Goal: Task Accomplishment & Management: Complete application form

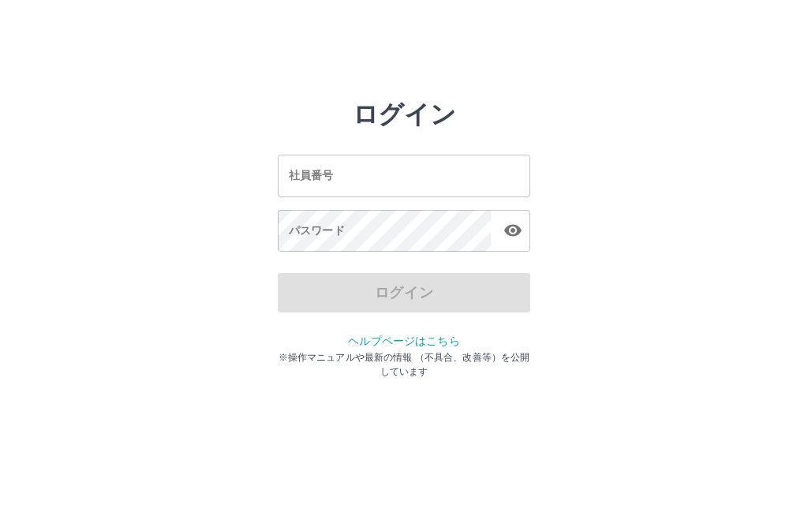
click at [339, 175] on input "社員番号" at bounding box center [404, 176] width 253 height 42
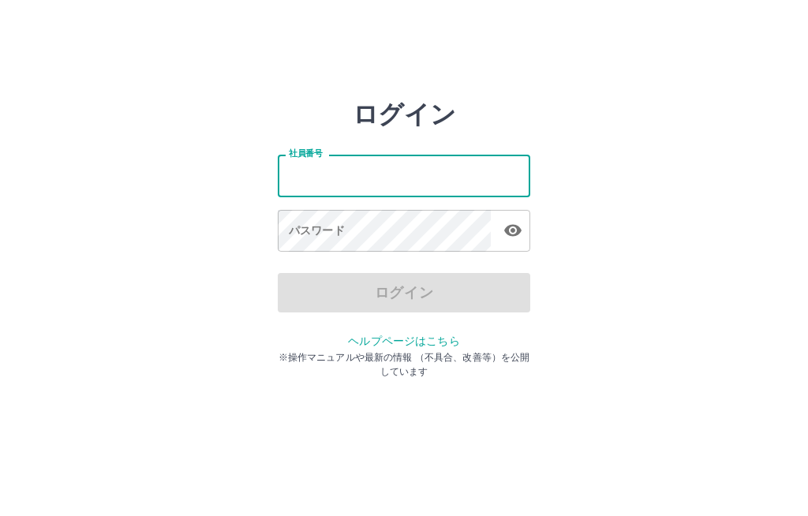
click at [372, 138] on div "社員番号 社員番号 パスワード パスワード" at bounding box center [404, 200] width 253 height 143
click at [388, 144] on div "社員番号 社員番号 パスワード パスワード" at bounding box center [404, 200] width 253 height 143
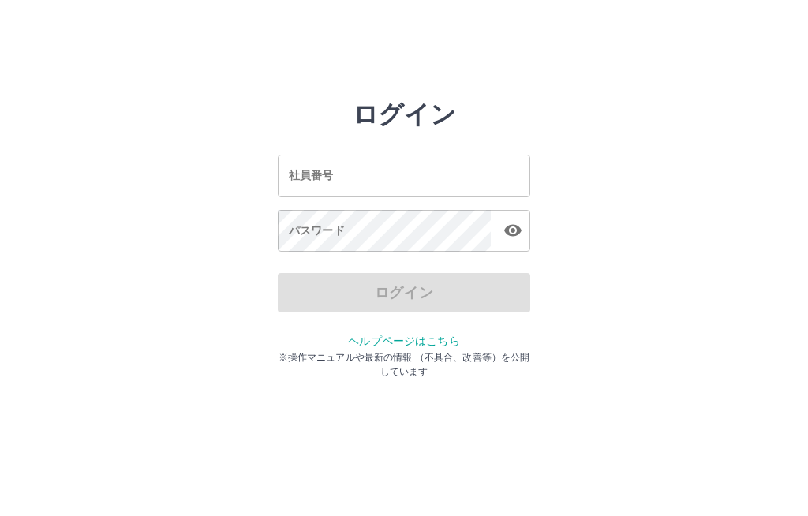
click at [365, 205] on div "社員番号 社員番号 パスワード パスワード" at bounding box center [404, 200] width 253 height 143
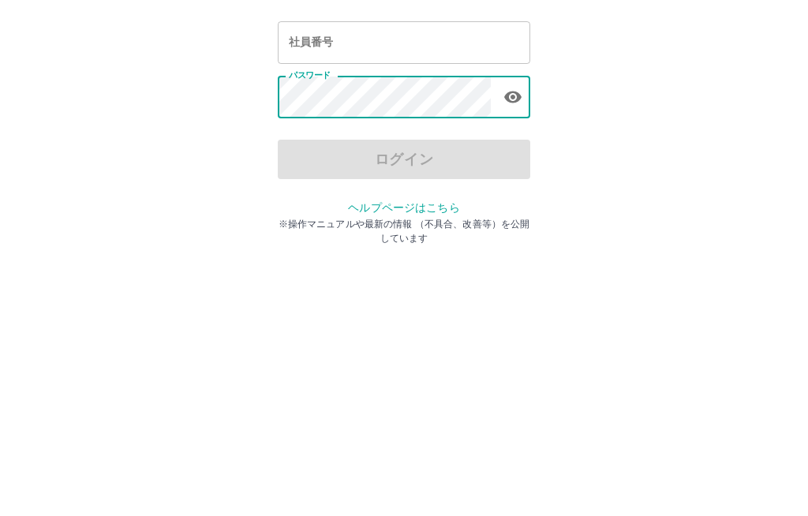
click at [389, 155] on input "社員番号" at bounding box center [404, 176] width 253 height 42
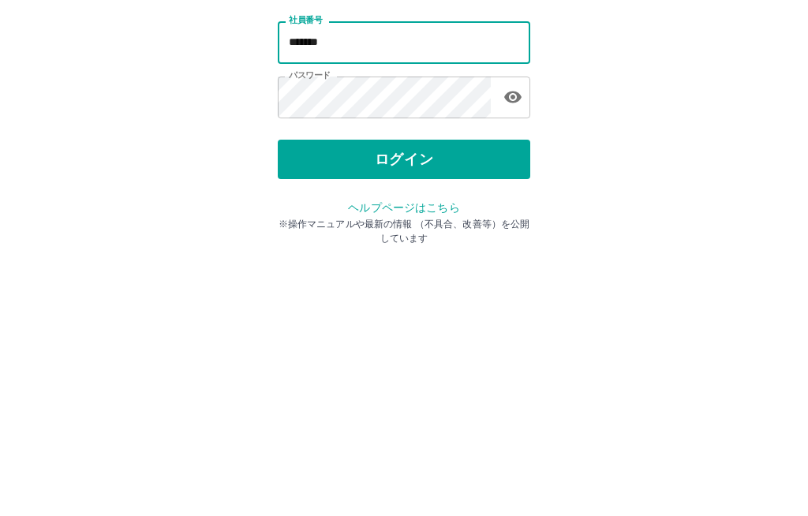
type input "*******"
click at [446, 273] on button "ログイン" at bounding box center [404, 292] width 253 height 39
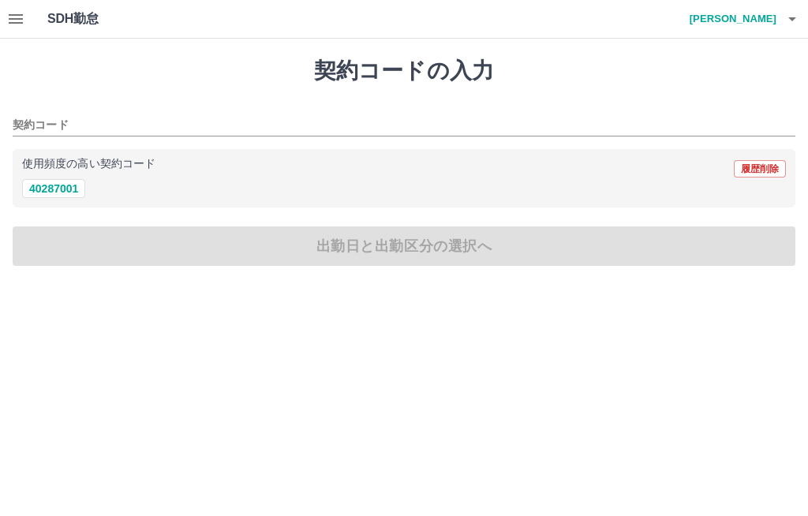
click at [47, 168] on p "使用頻度の高い契約コード" at bounding box center [88, 164] width 133 height 11
click at [61, 184] on button "40287001" at bounding box center [53, 188] width 63 height 19
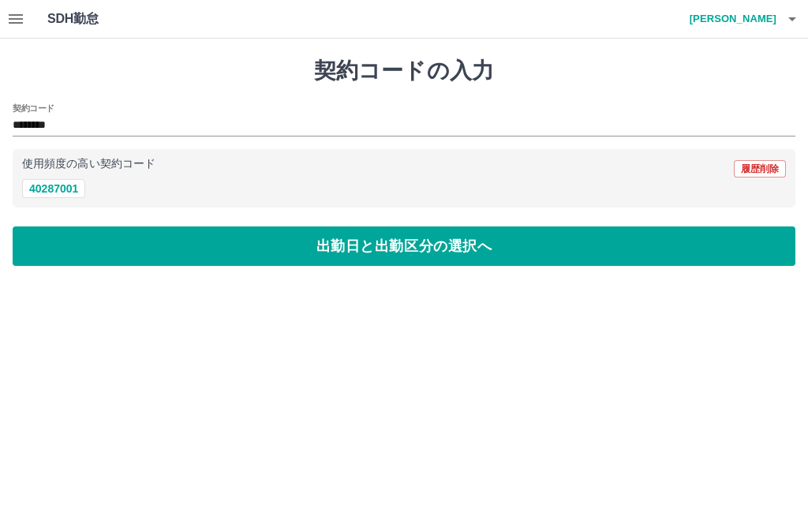
type input "********"
click at [354, 242] on button "出勤日と出勤区分の選択へ" at bounding box center [404, 245] width 783 height 39
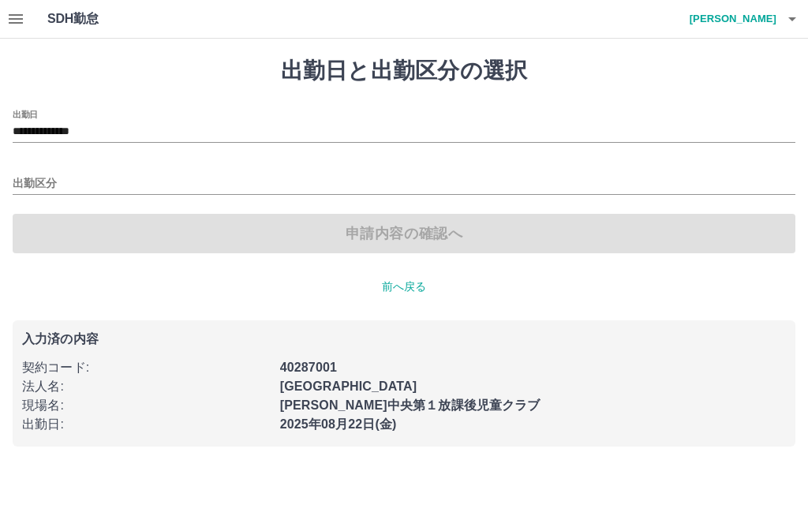
click at [32, 167] on div "出勤区分" at bounding box center [404, 178] width 783 height 33
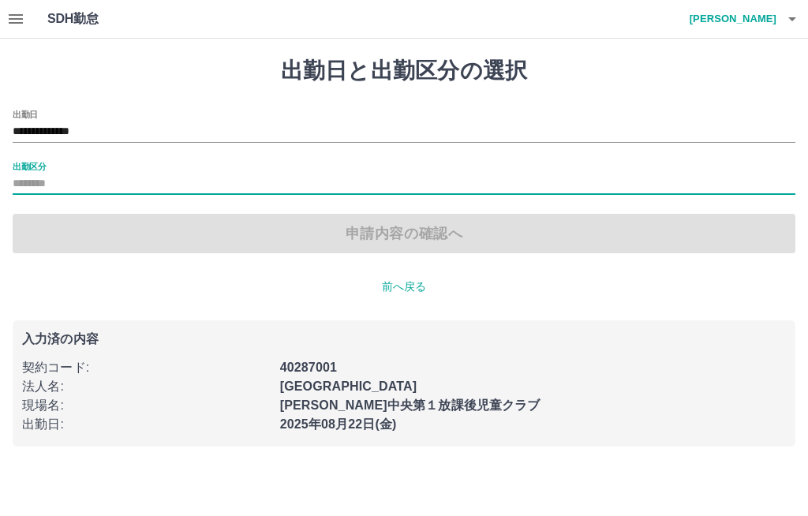
click at [32, 163] on label "出勤区分" at bounding box center [29, 166] width 33 height 12
click at [32, 174] on input "出勤区分" at bounding box center [404, 184] width 783 height 20
click at [141, 176] on input "出勤区分" at bounding box center [404, 184] width 783 height 20
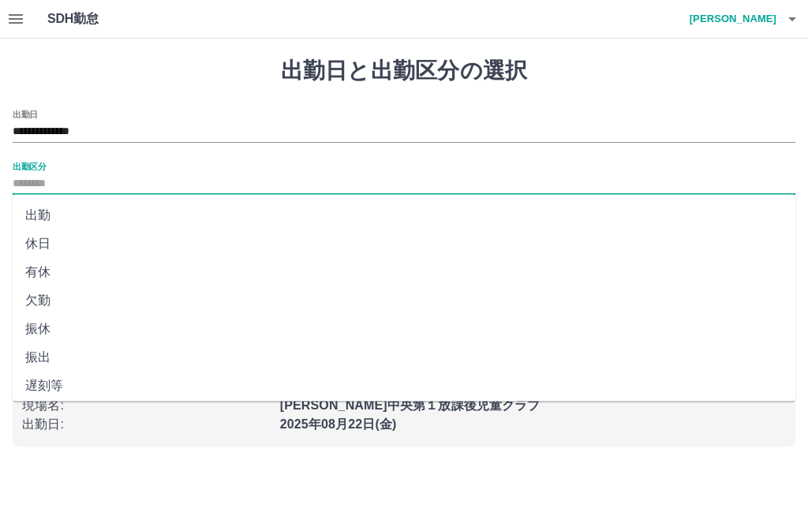
click at [50, 208] on li "出勤" at bounding box center [404, 215] width 783 height 28
type input "**"
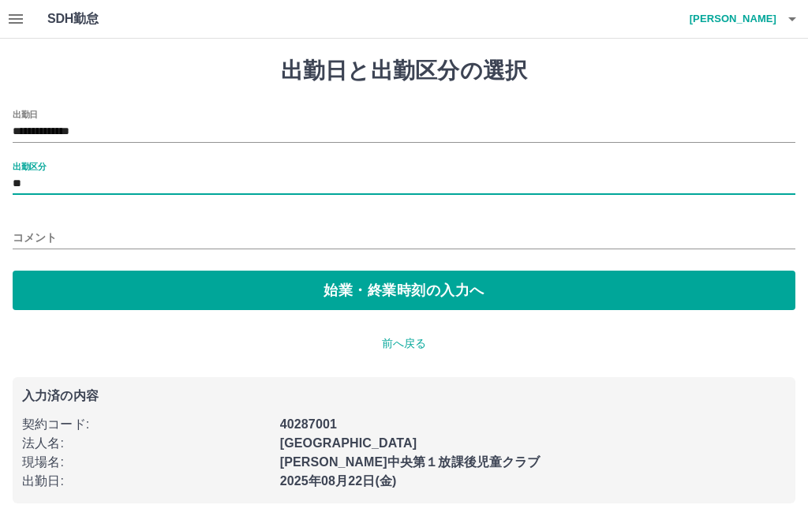
click at [386, 296] on button "始業・終業時刻の入力へ" at bounding box center [404, 290] width 783 height 39
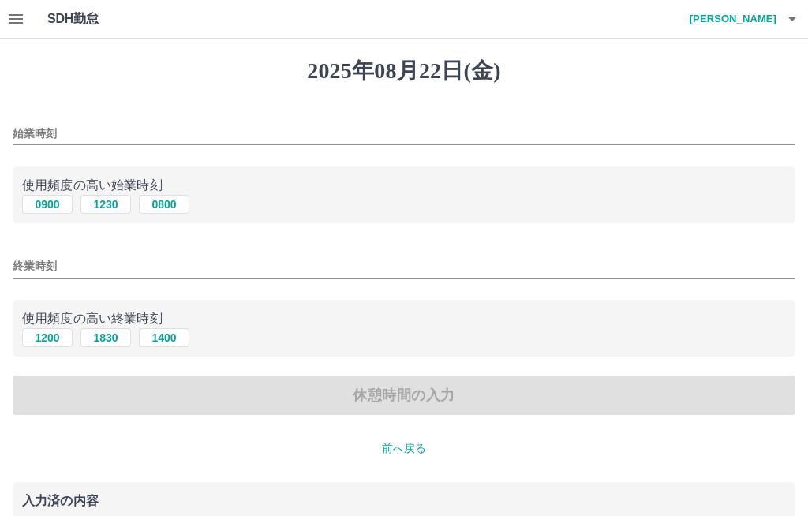
click at [172, 202] on button "0800" at bounding box center [164, 204] width 51 height 19
type input "****"
click at [65, 266] on input "終業時刻" at bounding box center [404, 266] width 783 height 23
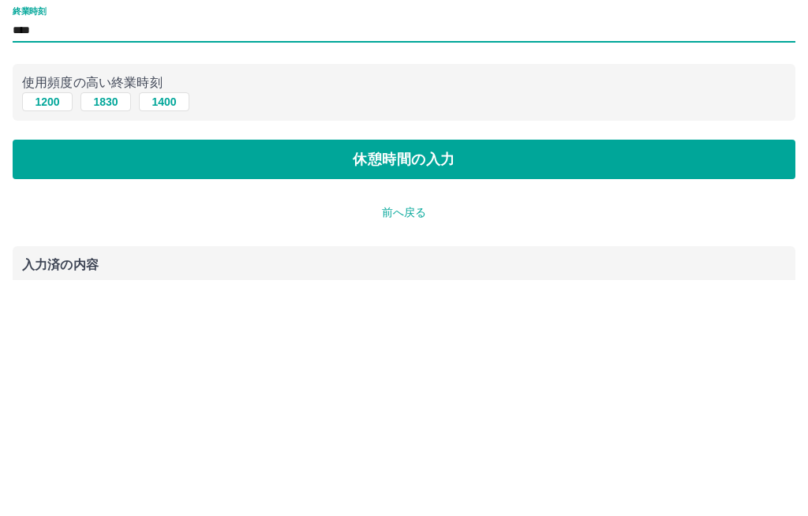
type input "****"
click at [391, 376] on button "休憩時間の入力" at bounding box center [404, 395] width 783 height 39
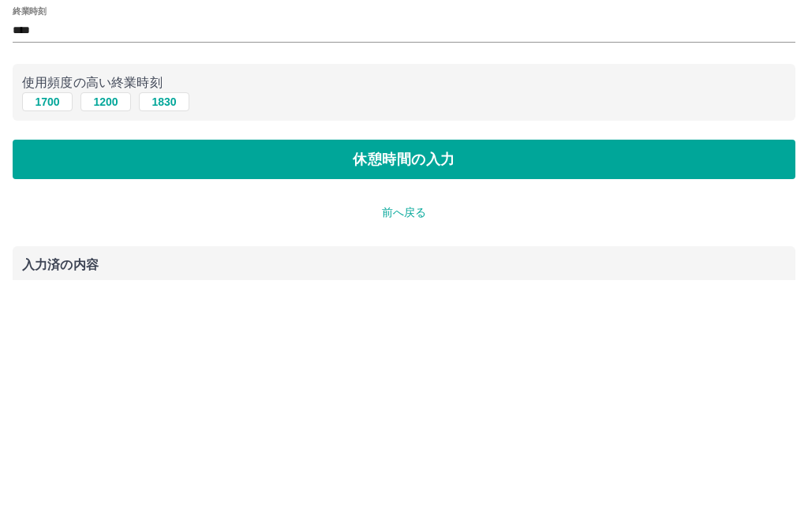
scroll to position [132, 0]
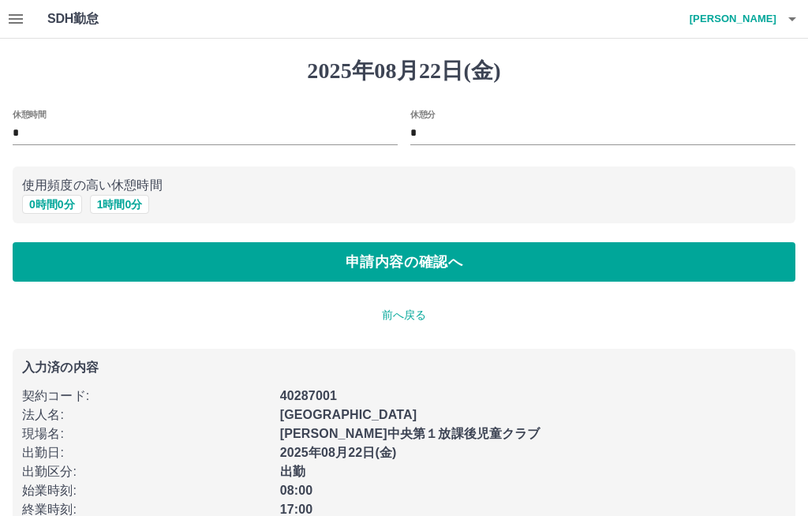
click at [130, 206] on button "1 時間 0 分" at bounding box center [120, 204] width 60 height 19
type input "*"
click at [112, 199] on button "1 時間 0 分" at bounding box center [120, 204] width 60 height 19
click at [515, 261] on button "申請内容の確認へ" at bounding box center [404, 261] width 783 height 39
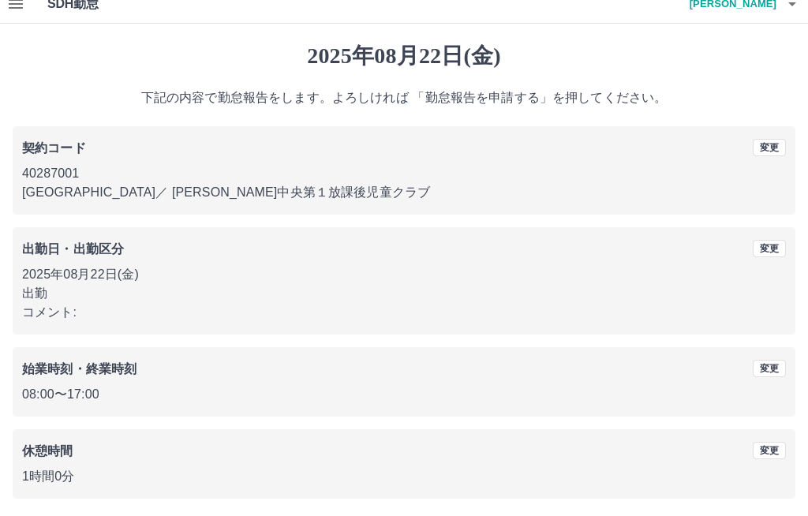
scroll to position [18, 0]
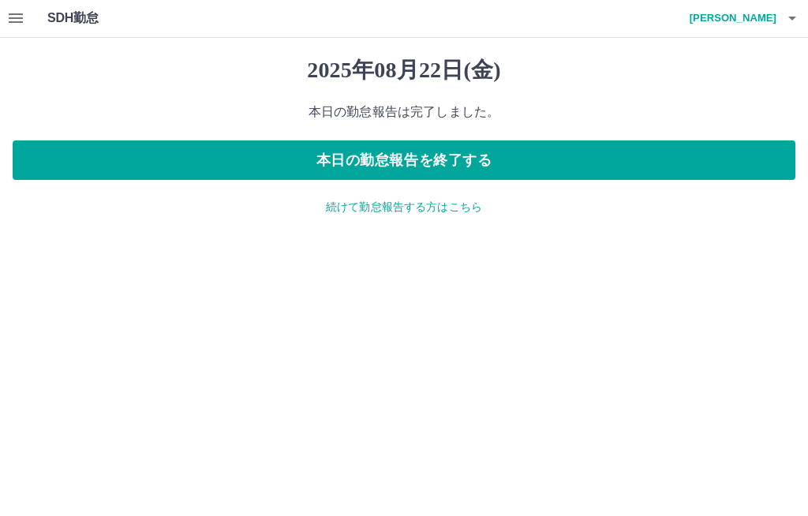
click at [615, 152] on button "本日の勤怠報告を終了する" at bounding box center [404, 160] width 783 height 39
